Goal: Task Accomplishment & Management: Use online tool/utility

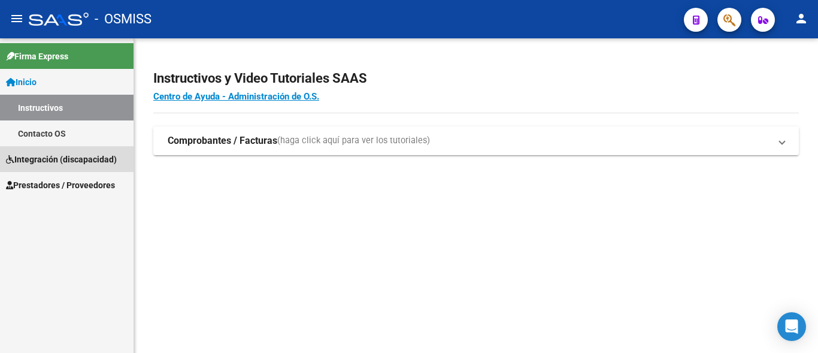
click at [68, 160] on span "Integración (discapacidad)" at bounding box center [61, 159] width 111 height 13
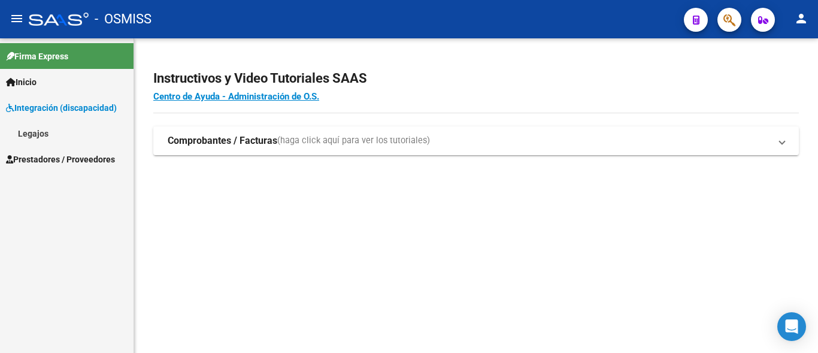
click at [71, 154] on span "Prestadores / Proveedores" at bounding box center [60, 159] width 109 height 13
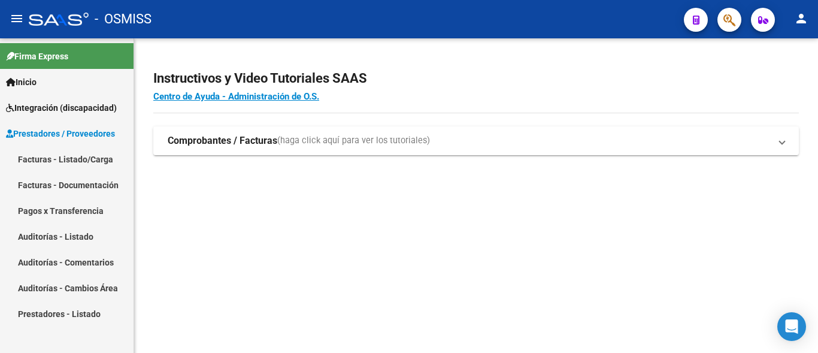
click at [61, 151] on link "Facturas - Listado/Carga" at bounding box center [67, 159] width 134 height 26
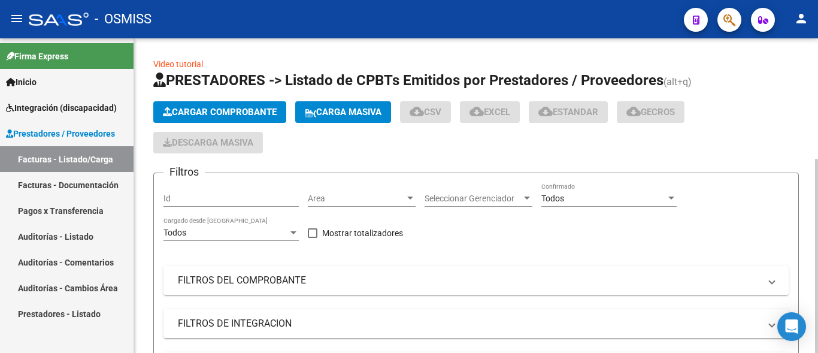
click at [252, 286] on mat-panel-title "FILTROS DEL COMPROBANTE" at bounding box center [469, 280] width 582 height 13
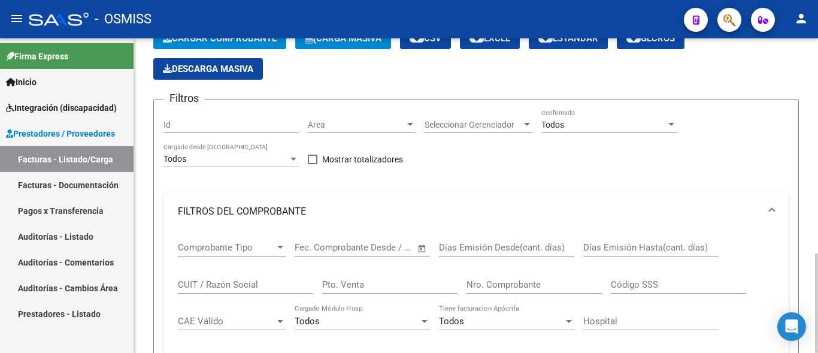
scroll to position [122, 0]
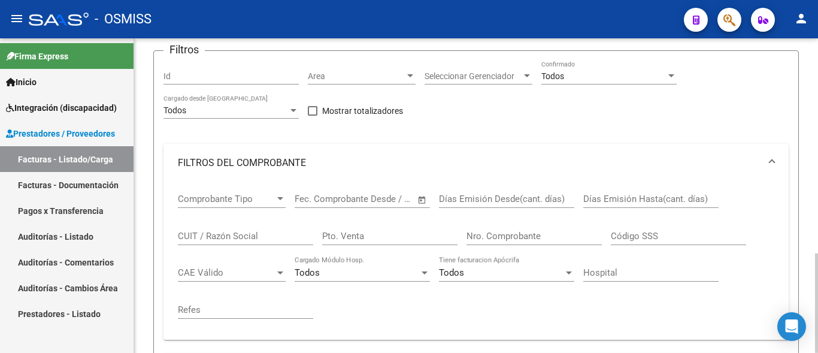
click at [254, 224] on div "CUIT / Razón Social" at bounding box center [245, 232] width 135 height 26
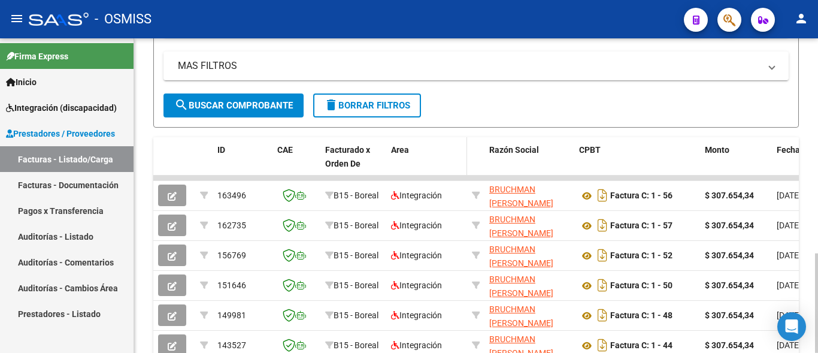
scroll to position [489, 0]
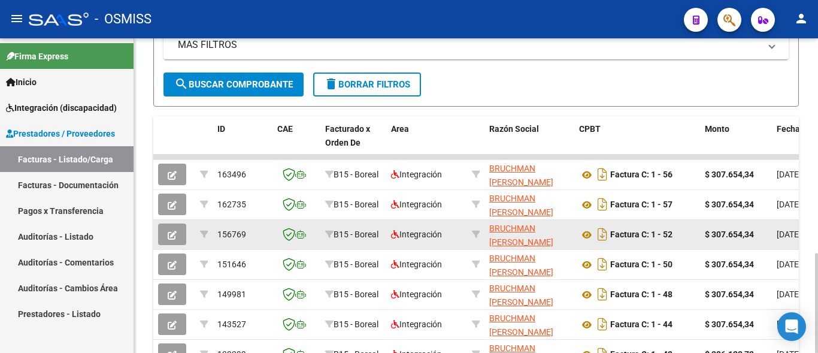
type input "bruch"
click at [175, 231] on icon "button" at bounding box center [172, 234] width 9 height 9
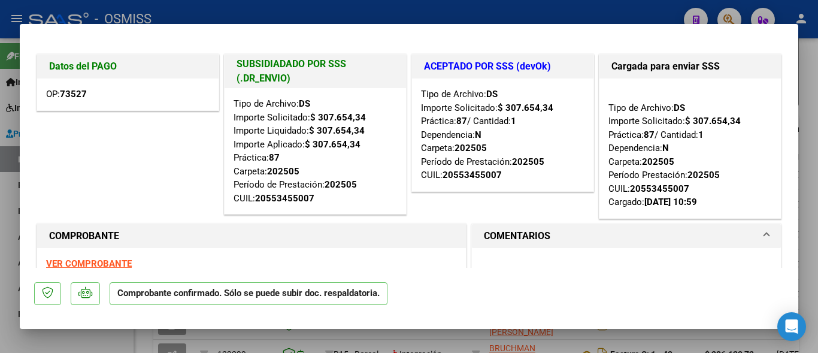
click at [139, 344] on div at bounding box center [409, 176] width 818 height 353
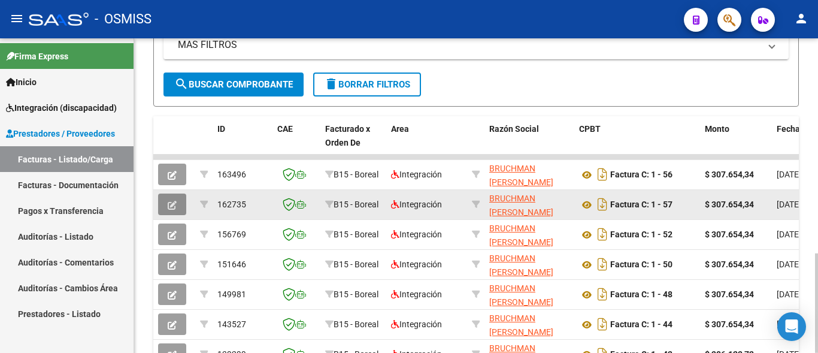
click at [174, 208] on icon "button" at bounding box center [172, 205] width 9 height 9
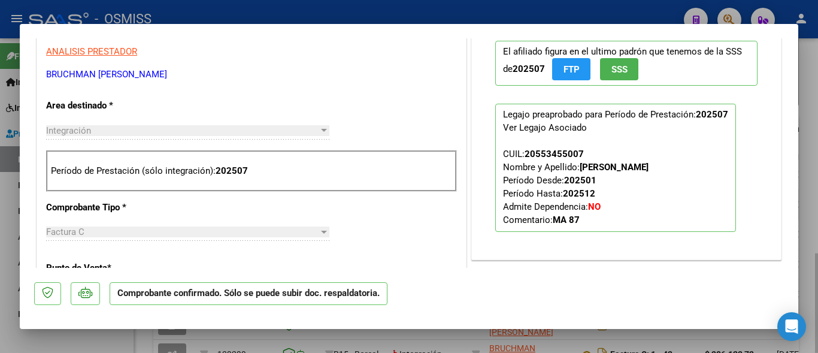
scroll to position [388, 0]
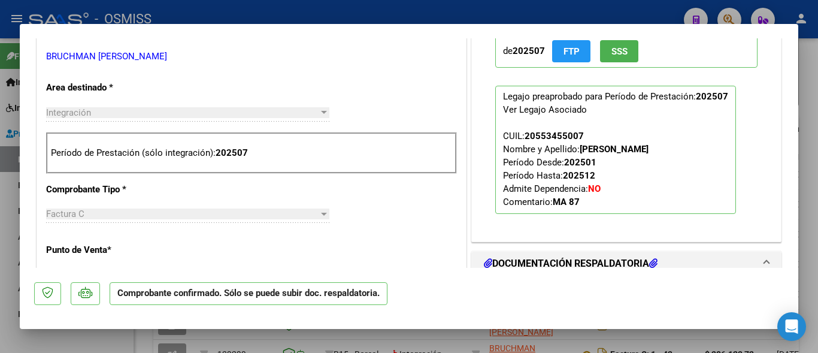
click at [142, 344] on div at bounding box center [409, 176] width 818 height 353
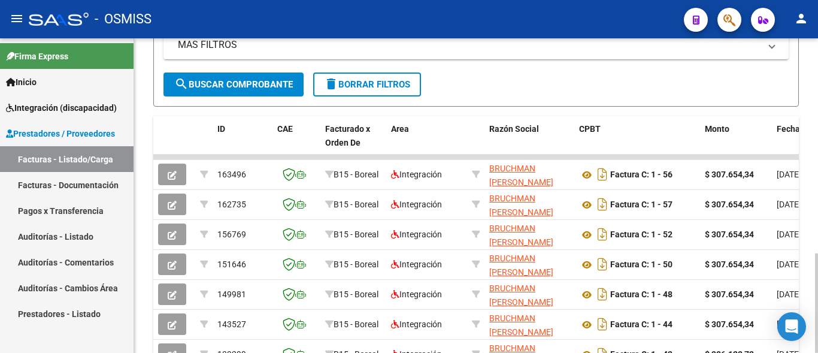
scroll to position [489, 0]
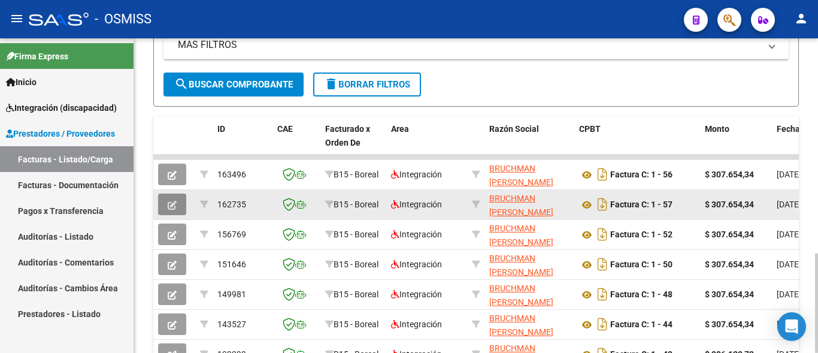
click at [184, 207] on button "button" at bounding box center [172, 204] width 28 height 22
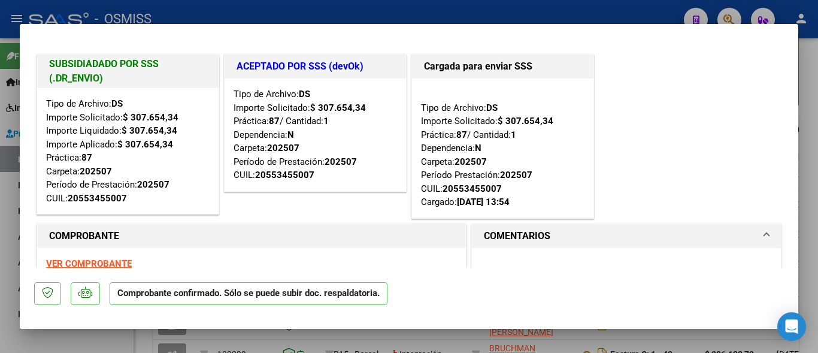
click at [144, 350] on div at bounding box center [409, 176] width 818 height 353
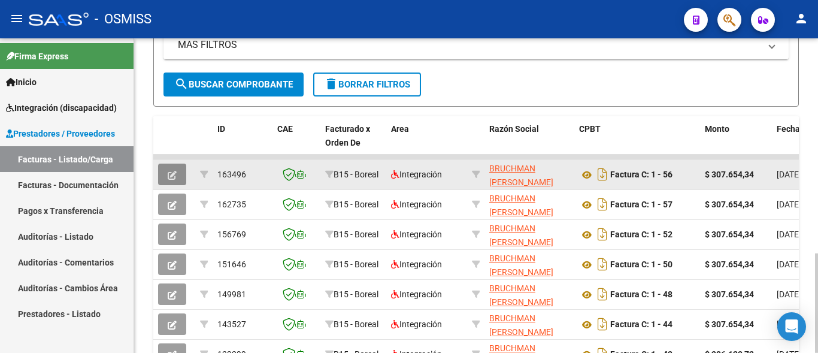
click at [176, 180] on icon "button" at bounding box center [172, 175] width 9 height 9
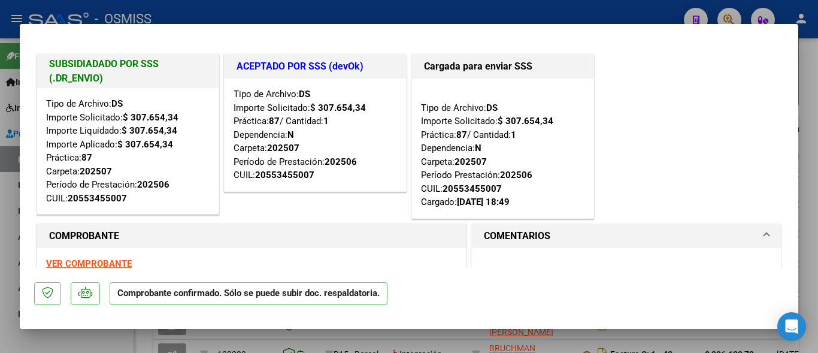
click at [145, 334] on div at bounding box center [409, 176] width 818 height 353
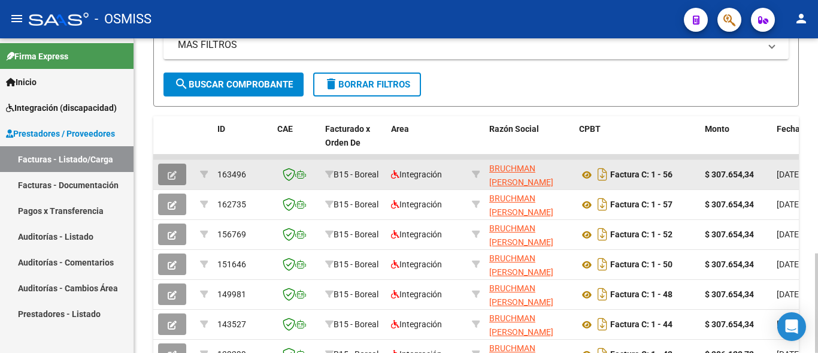
click at [167, 177] on button "button" at bounding box center [172, 174] width 28 height 22
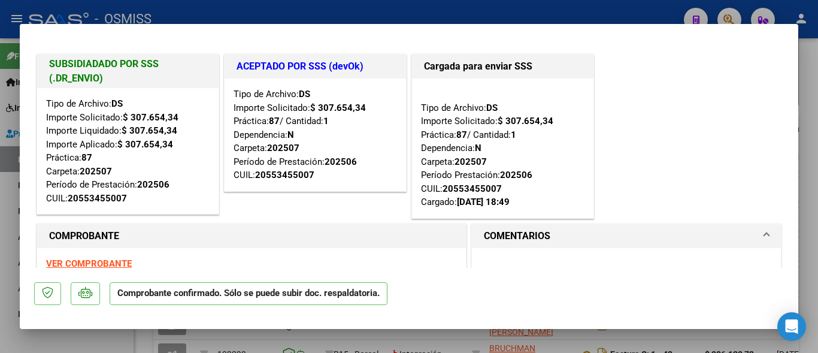
click at [142, 342] on div at bounding box center [409, 176] width 818 height 353
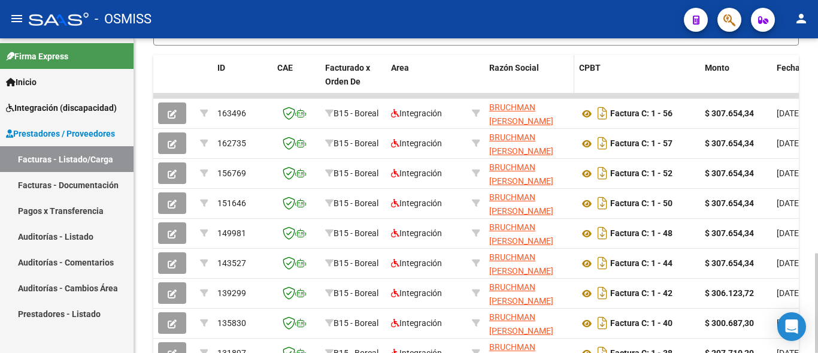
scroll to position [611, 0]
